Goal: Feedback & Contribution: Leave review/rating

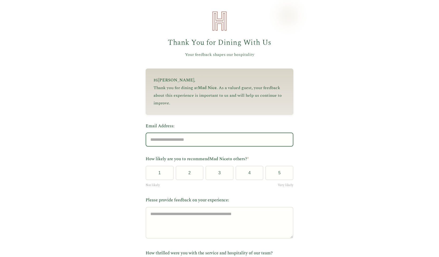
click at [218, 141] on input "Email Address:" at bounding box center [220, 140] width 148 height 14
type input "**********"
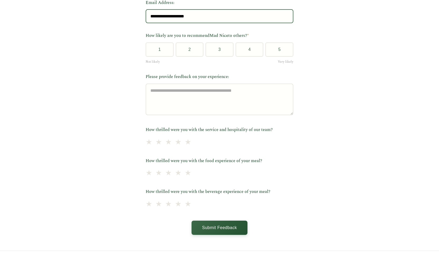
scroll to position [139, 0]
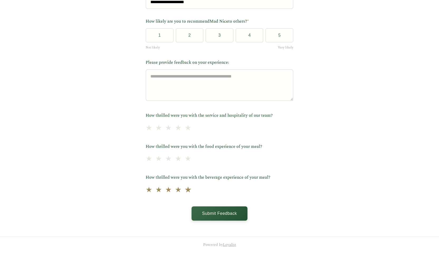
click at [184, 190] on span "★" at bounding box center [187, 189] width 7 height 13
click at [176, 158] on span "★" at bounding box center [178, 159] width 7 height 13
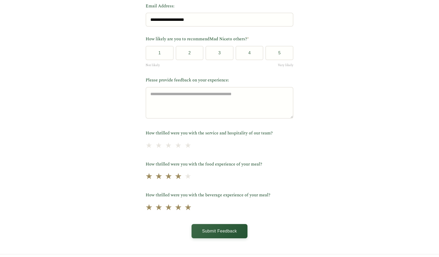
scroll to position [113, 0]
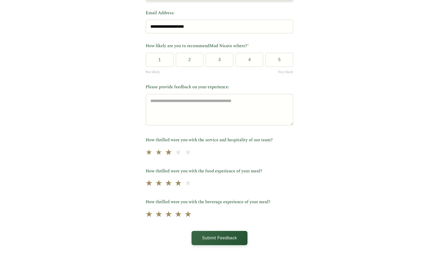
click at [165, 155] on span "★" at bounding box center [168, 152] width 7 height 13
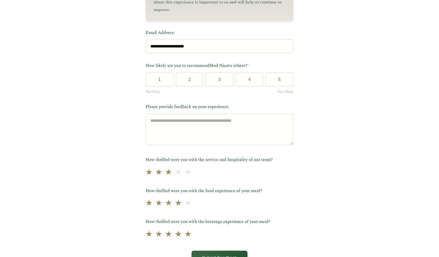
scroll to position [87, 0]
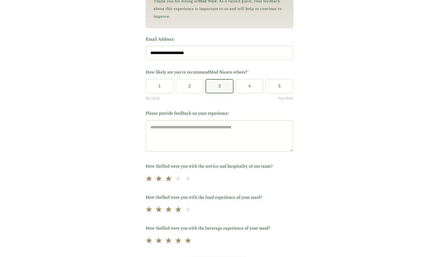
click at [226, 86] on button "3" at bounding box center [219, 86] width 28 height 14
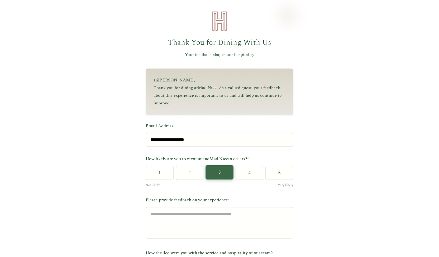
scroll to position [79, 0]
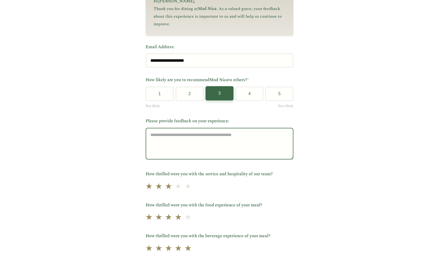
click at [225, 136] on textarea "Please provide feedback on your experience:" at bounding box center [220, 144] width 148 height 32
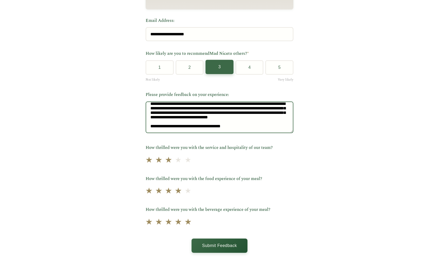
scroll to position [139, 0]
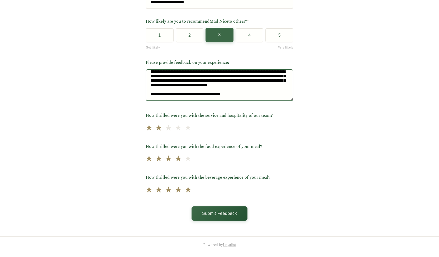
type textarea "**********"
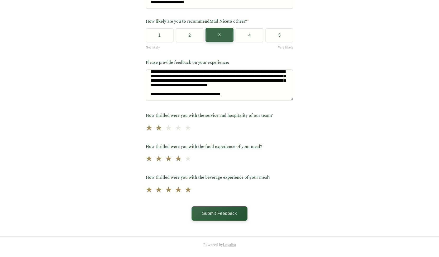
click at [157, 130] on span "★" at bounding box center [158, 128] width 7 height 13
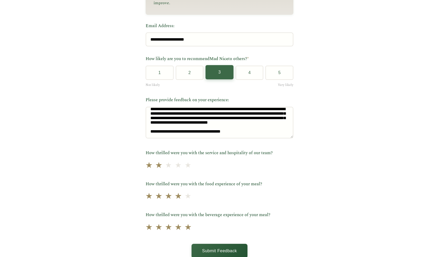
scroll to position [132, 0]
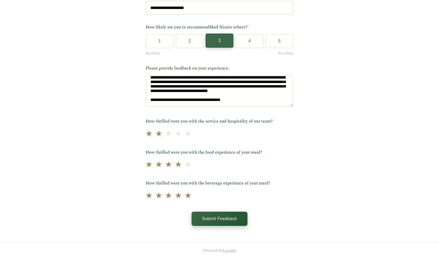
click at [232, 218] on button "Submit Feedback" at bounding box center [219, 219] width 56 height 14
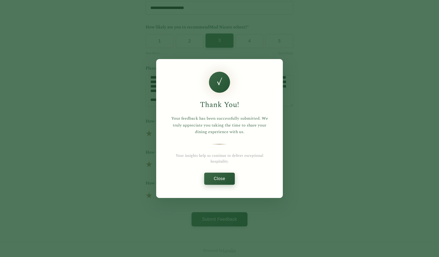
click at [223, 180] on button "Close" at bounding box center [219, 179] width 30 height 12
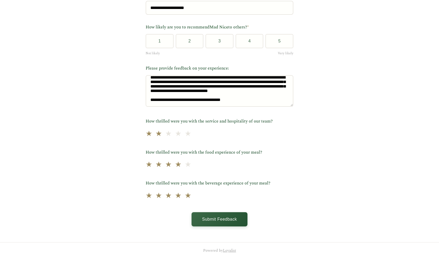
scroll to position [0, 0]
